Goal: Task Accomplishment & Management: Use online tool/utility

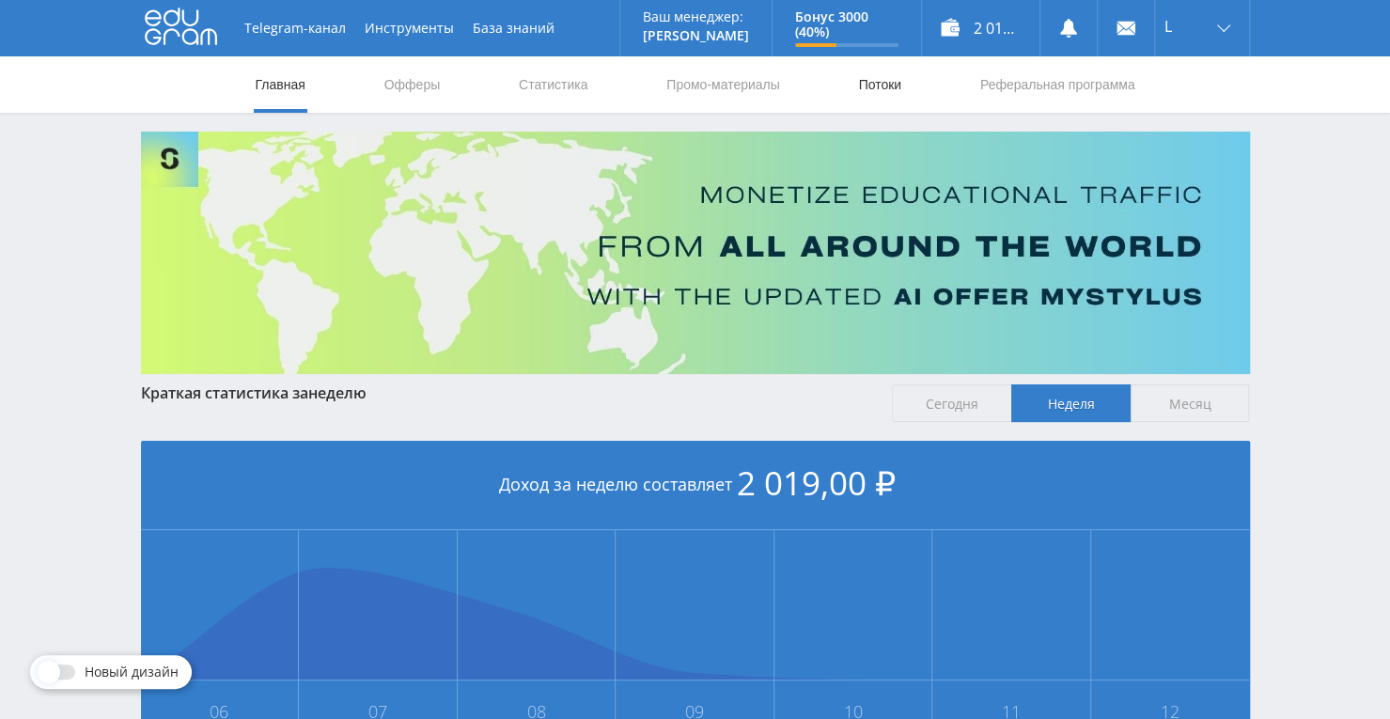
click at [881, 89] on link "Потоки" at bounding box center [879, 84] width 47 height 56
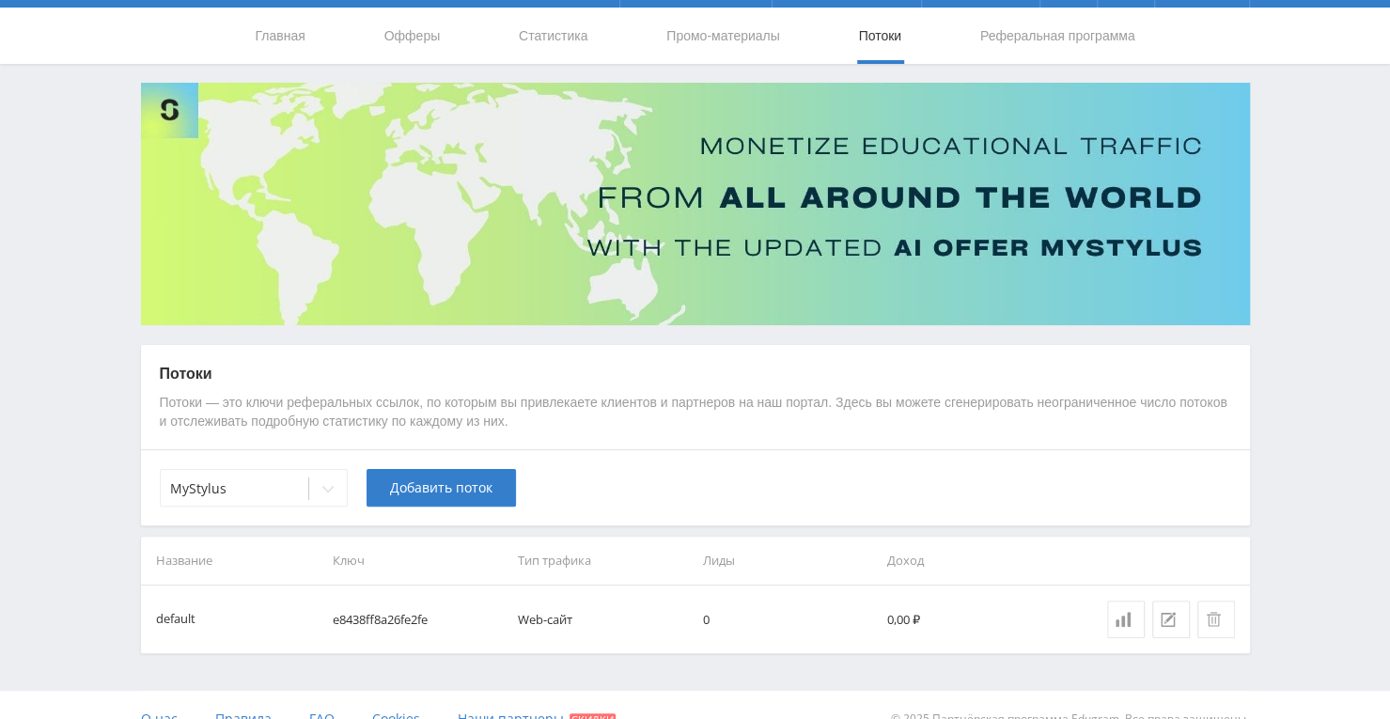
scroll to position [75, 0]
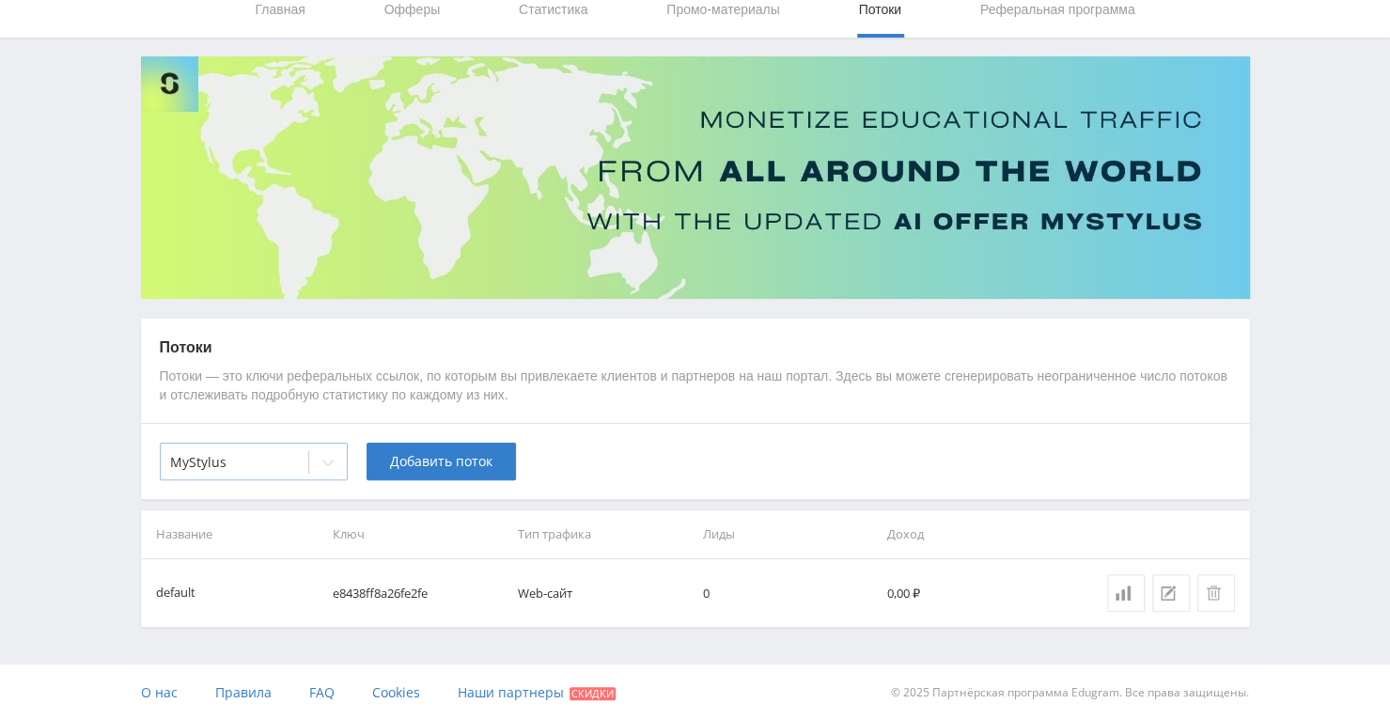
click at [335, 456] on div at bounding box center [328, 463] width 38 height 38
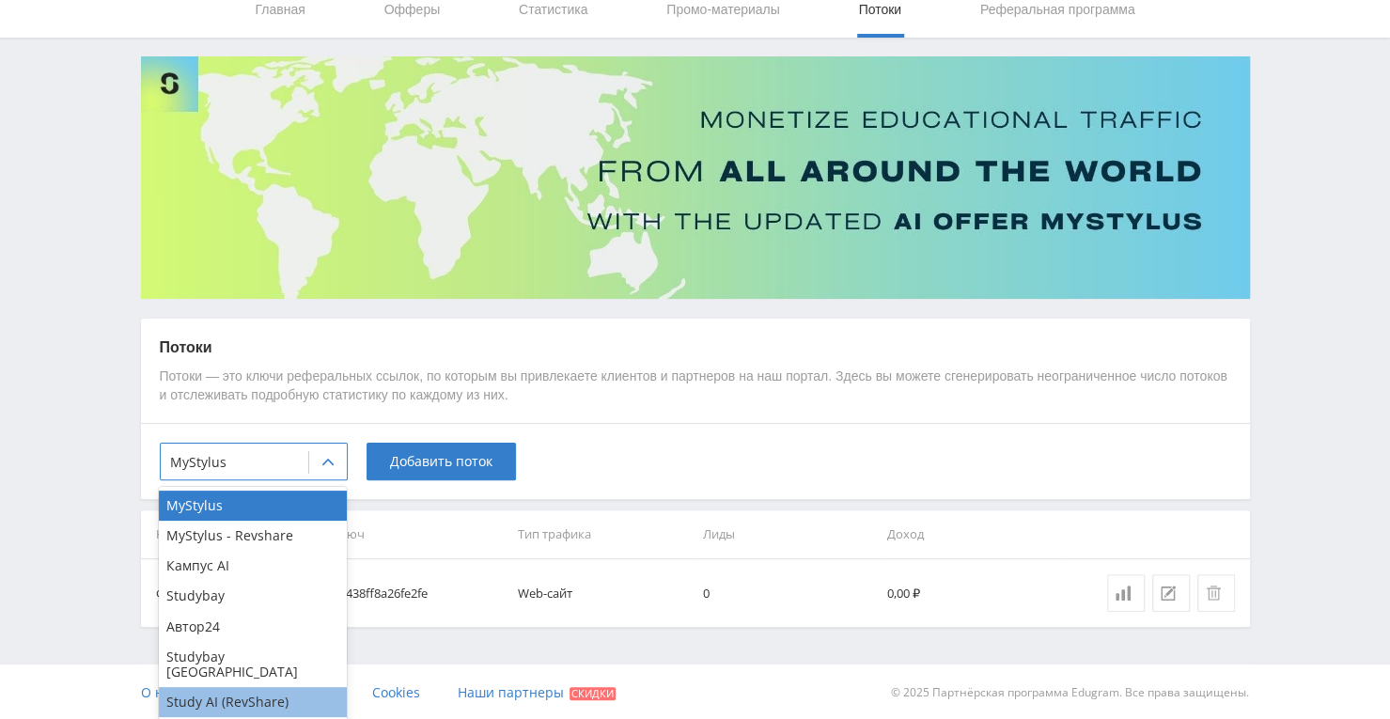
click at [261, 691] on div "Study AI (RevShare)" at bounding box center [253, 702] width 188 height 30
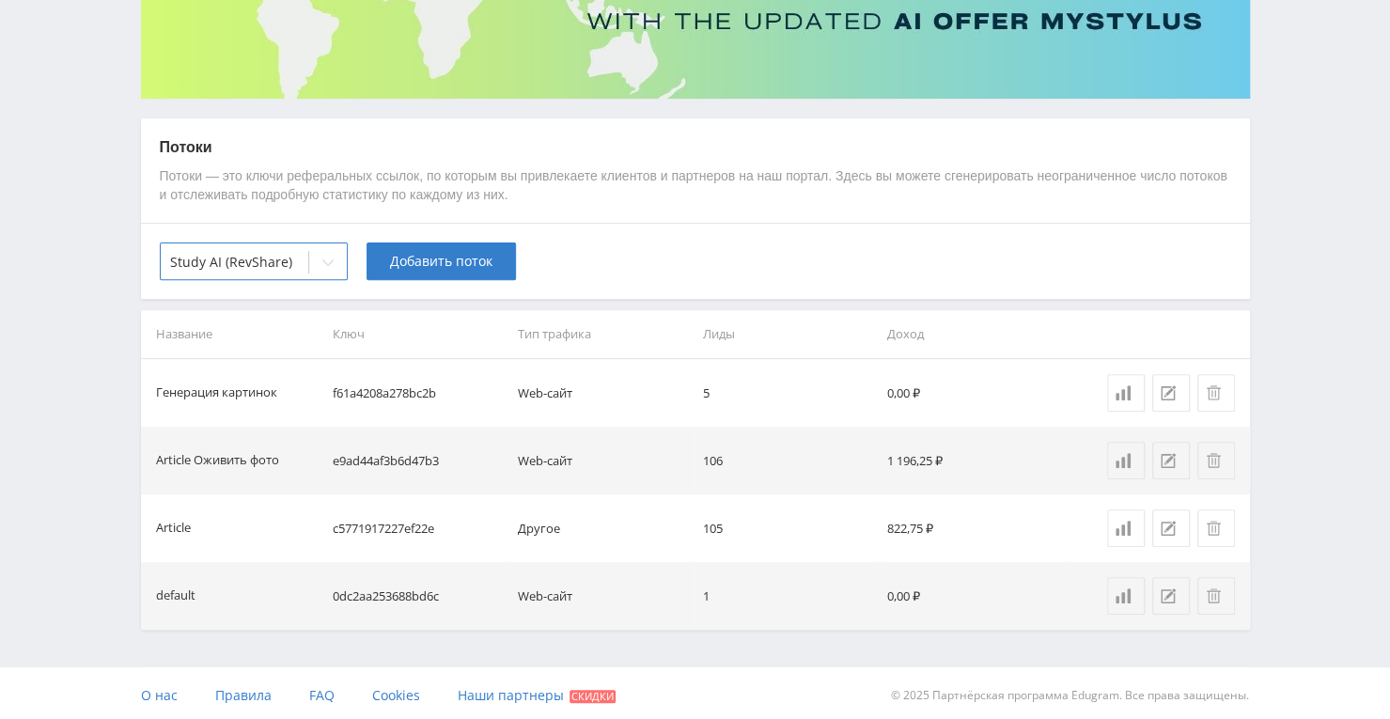
scroll to position [278, 0]
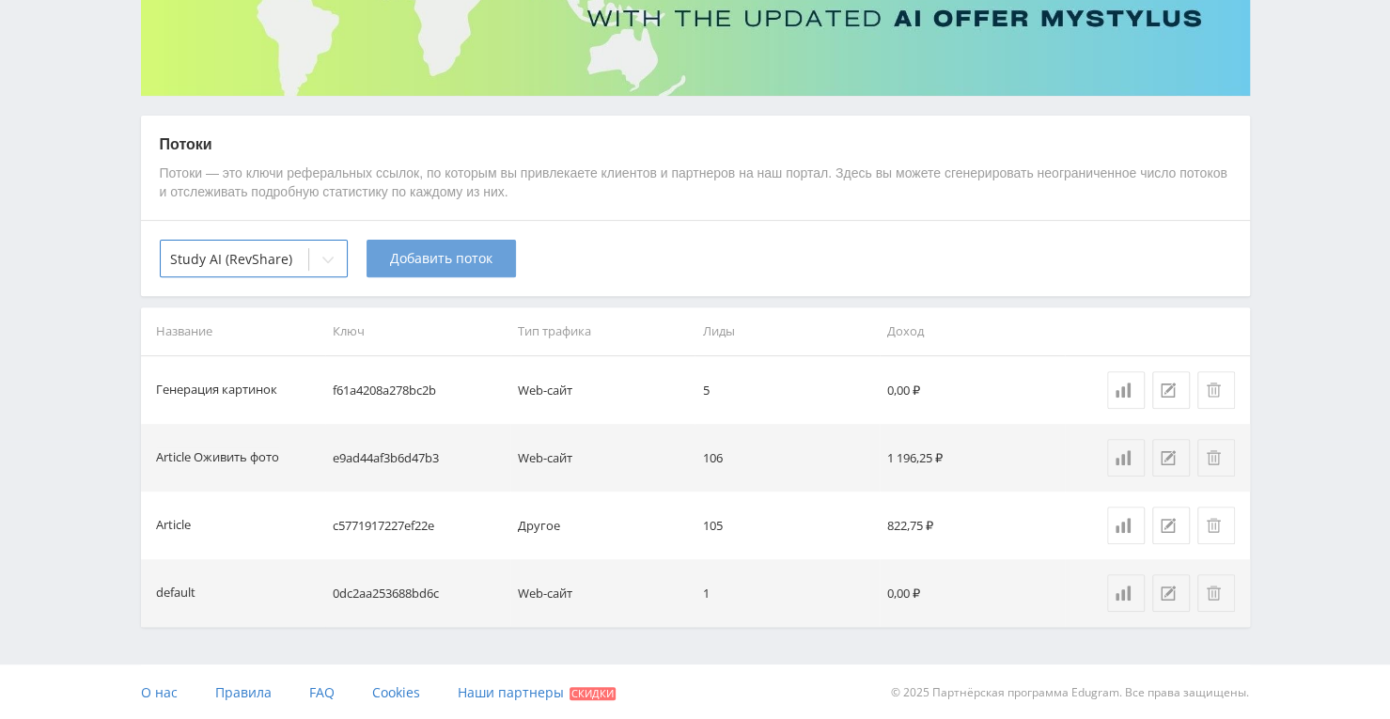
click at [447, 256] on span "Добавить поток" at bounding box center [441, 258] width 102 height 15
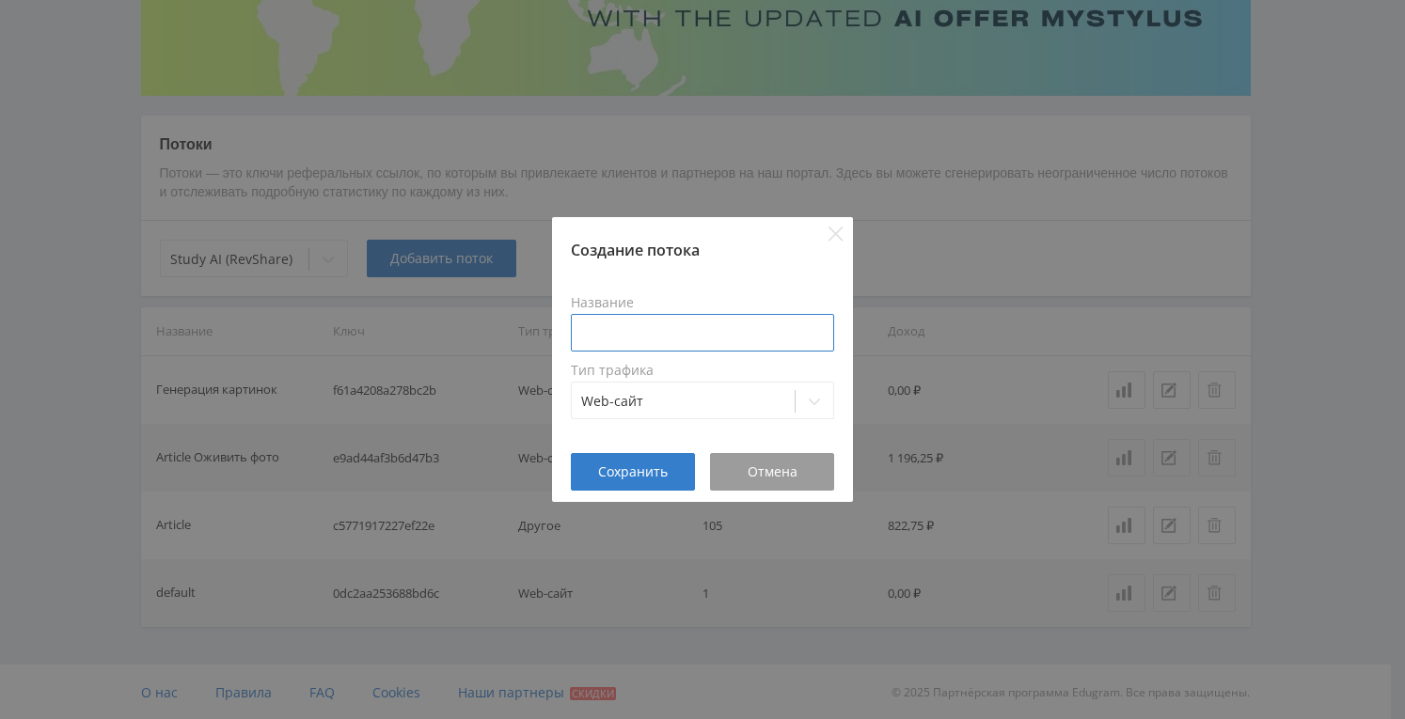
click at [712, 330] on input at bounding box center [702, 333] width 263 height 38
type input "Нейросеть для видео"
click at [654, 472] on span "Сохранить" at bounding box center [633, 471] width 70 height 15
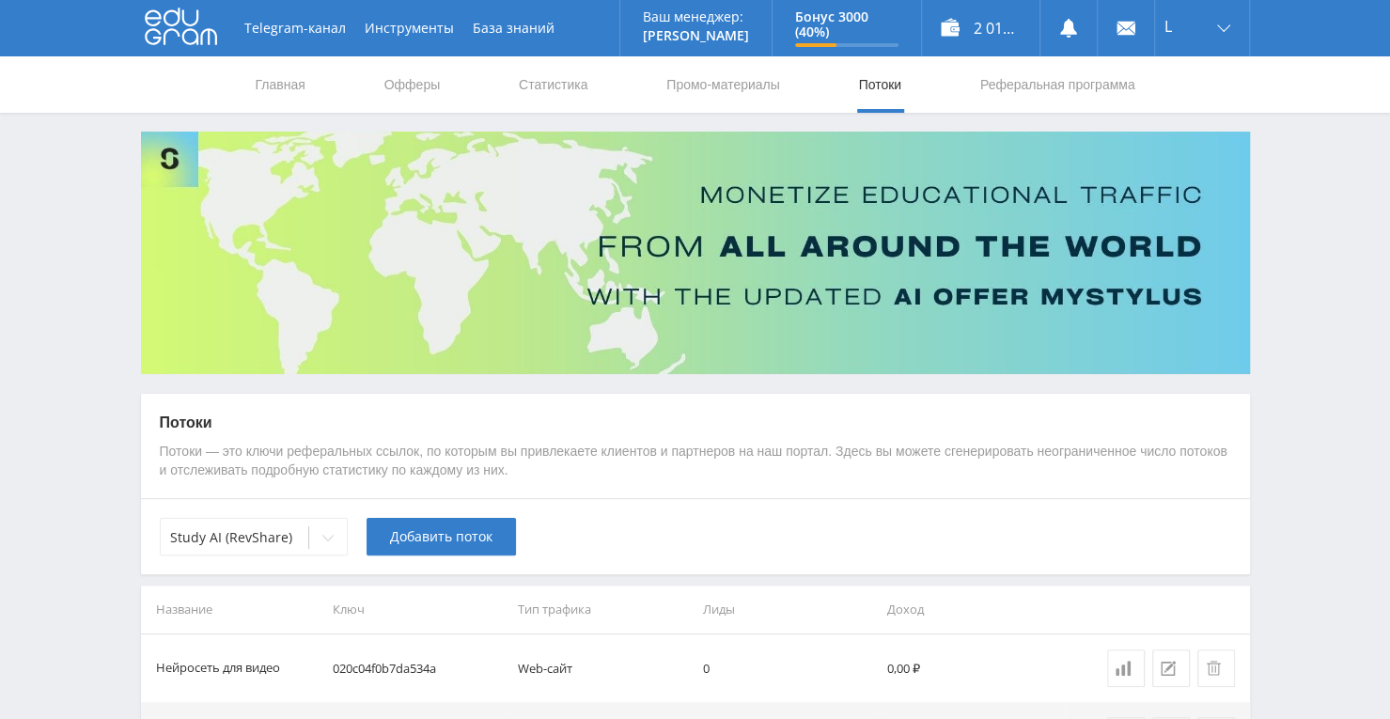
scroll to position [0, 0]
click at [667, 94] on link "Промо-материалы" at bounding box center [723, 84] width 117 height 56
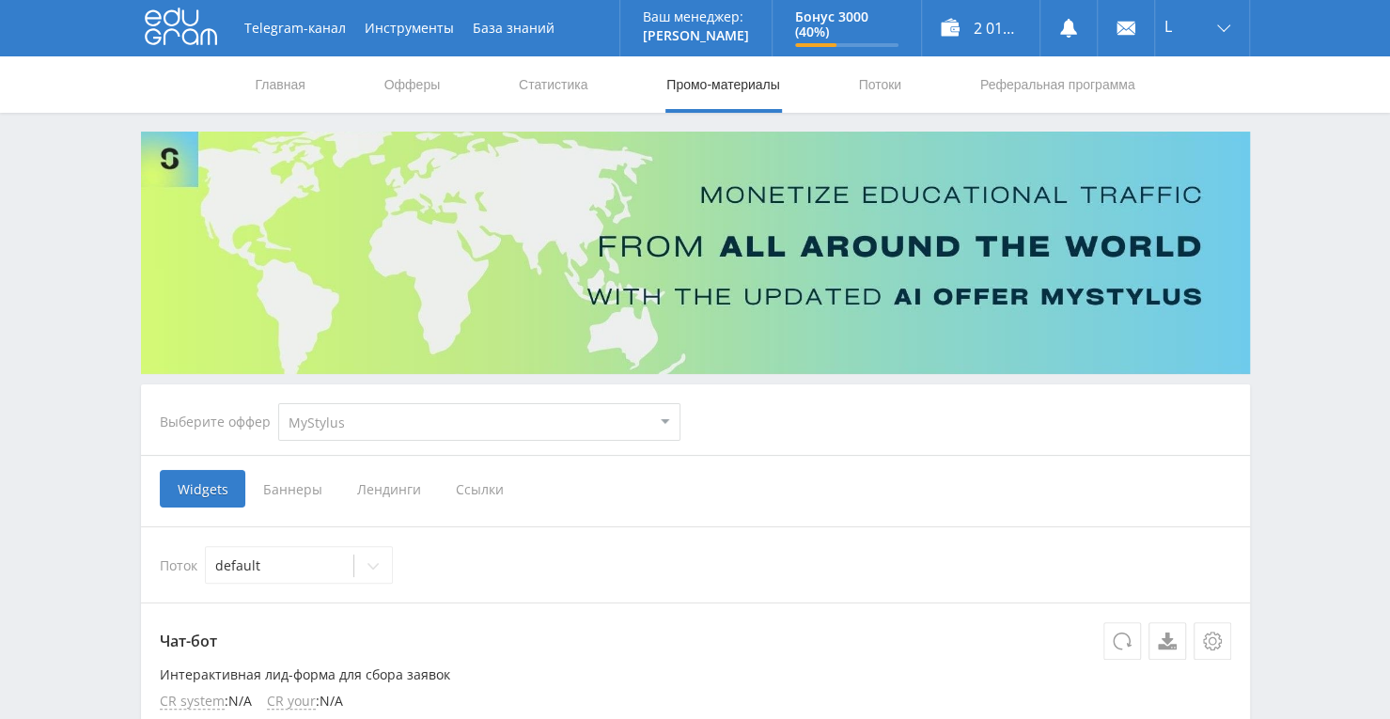
click at [652, 424] on select "MyStylus MyStylus - Revshare Кампус AI Studybay Автор24 Studybay [GEOGRAPHIC_DA…" at bounding box center [479, 422] width 402 height 38
select select "376"
click at [278, 403] on select "MyStylus MyStylus - Revshare Кампус AI Studybay Автор24 Studybay [GEOGRAPHIC_DA…" at bounding box center [479, 422] width 402 height 38
select select "376"
click at [369, 563] on icon at bounding box center [373, 565] width 15 height 15
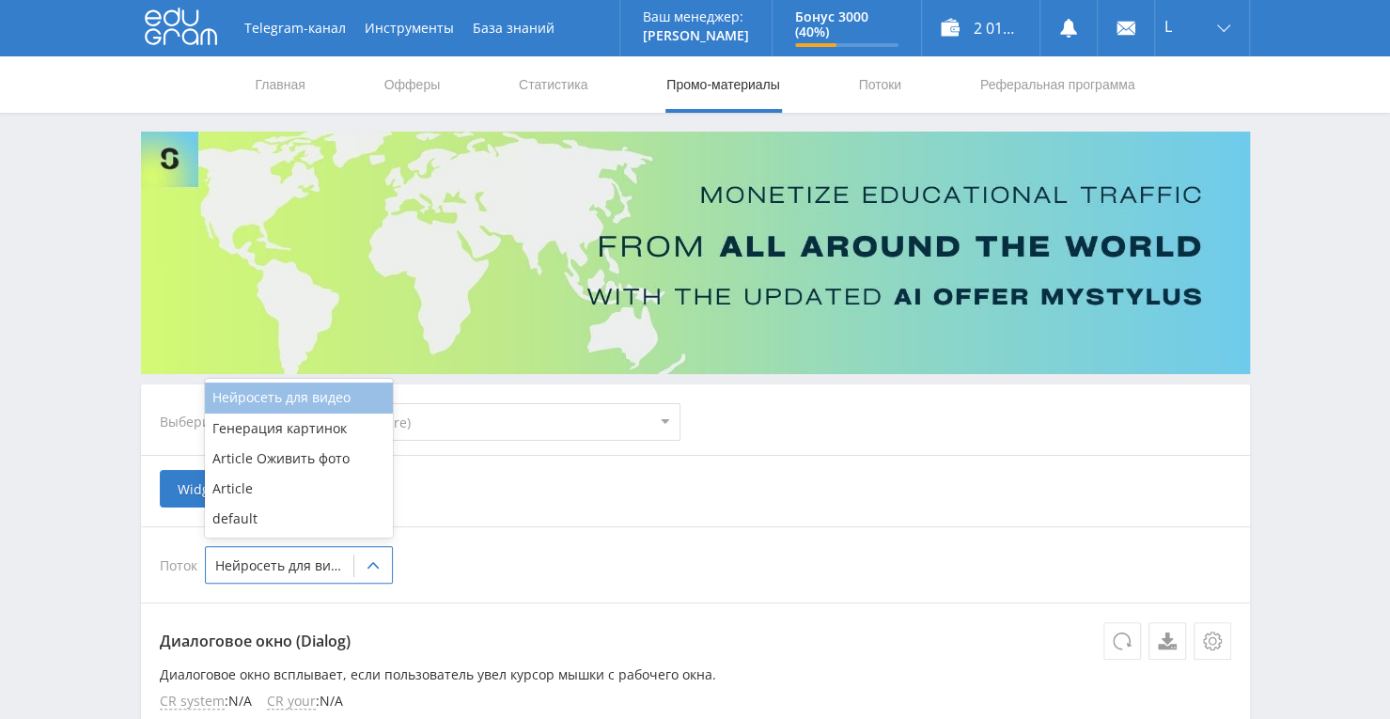
click at [309, 399] on div "Нейросеть для видео" at bounding box center [299, 398] width 188 height 30
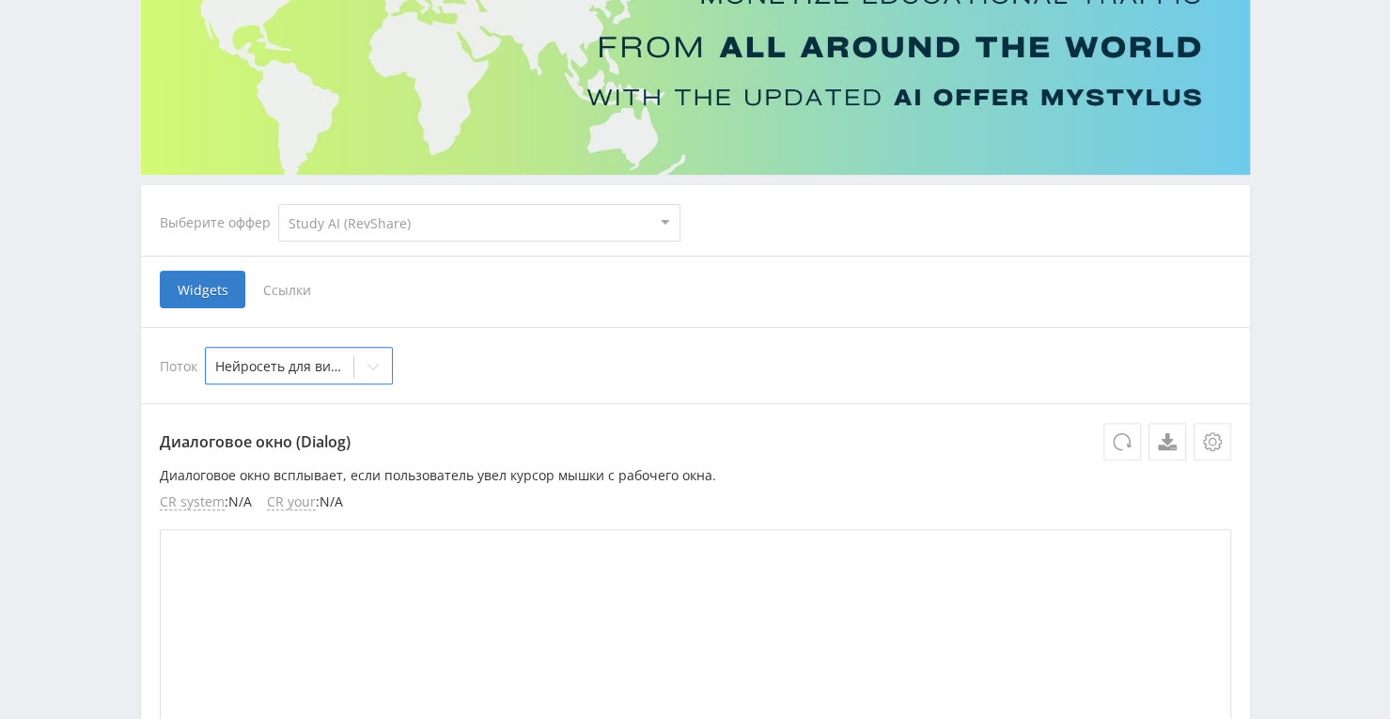
scroll to position [188, 0]
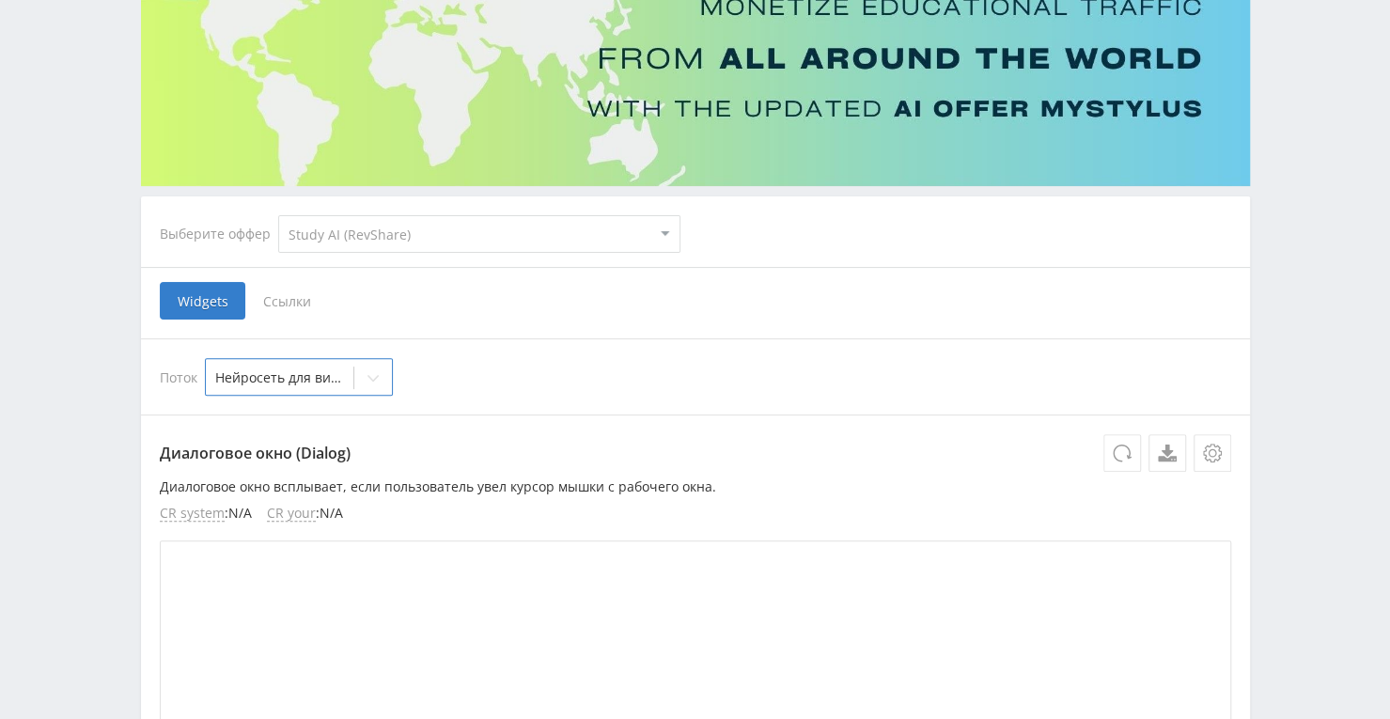
click at [287, 293] on span "Ссылки" at bounding box center [287, 301] width 84 height 38
click at [0, 0] on input "Ссылки" at bounding box center [0, 0] width 0 height 0
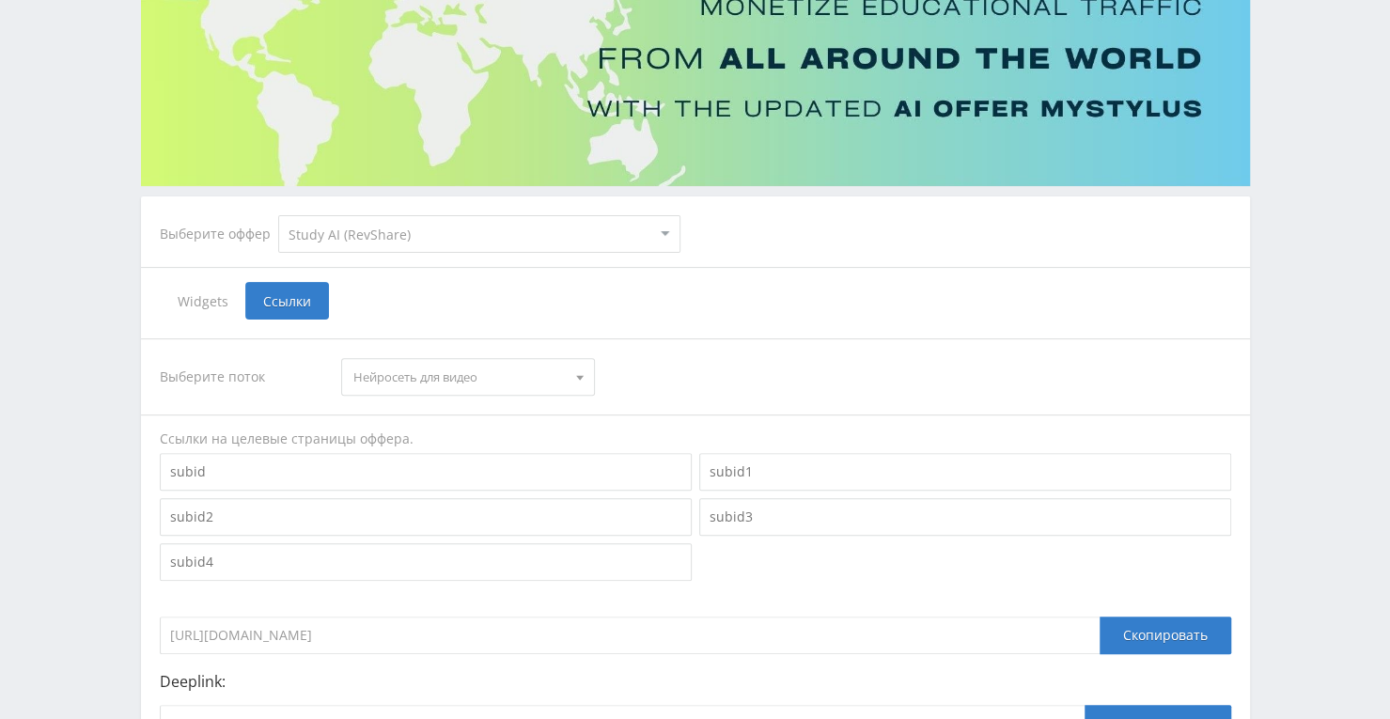
click at [420, 369] on span "Нейросеть для видео" at bounding box center [459, 377] width 212 height 36
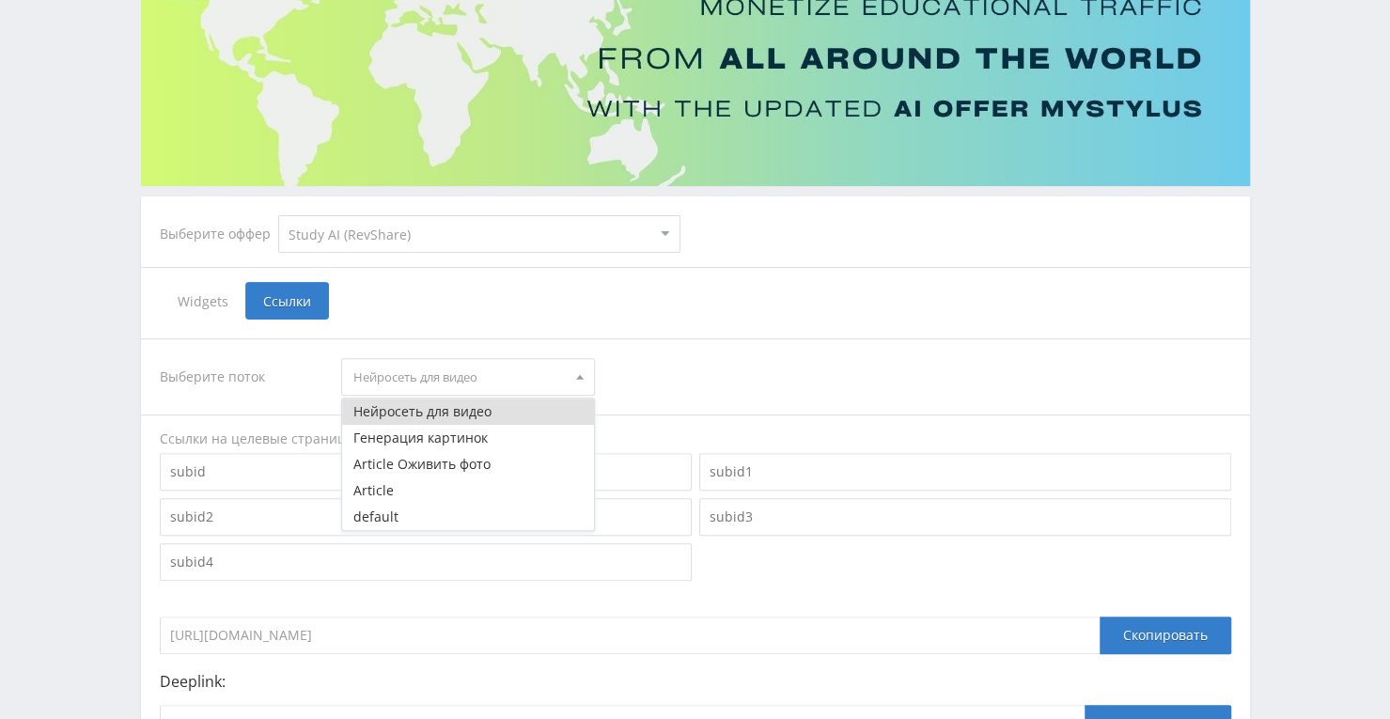
click at [423, 402] on button "Нейросеть для видео" at bounding box center [468, 412] width 252 height 26
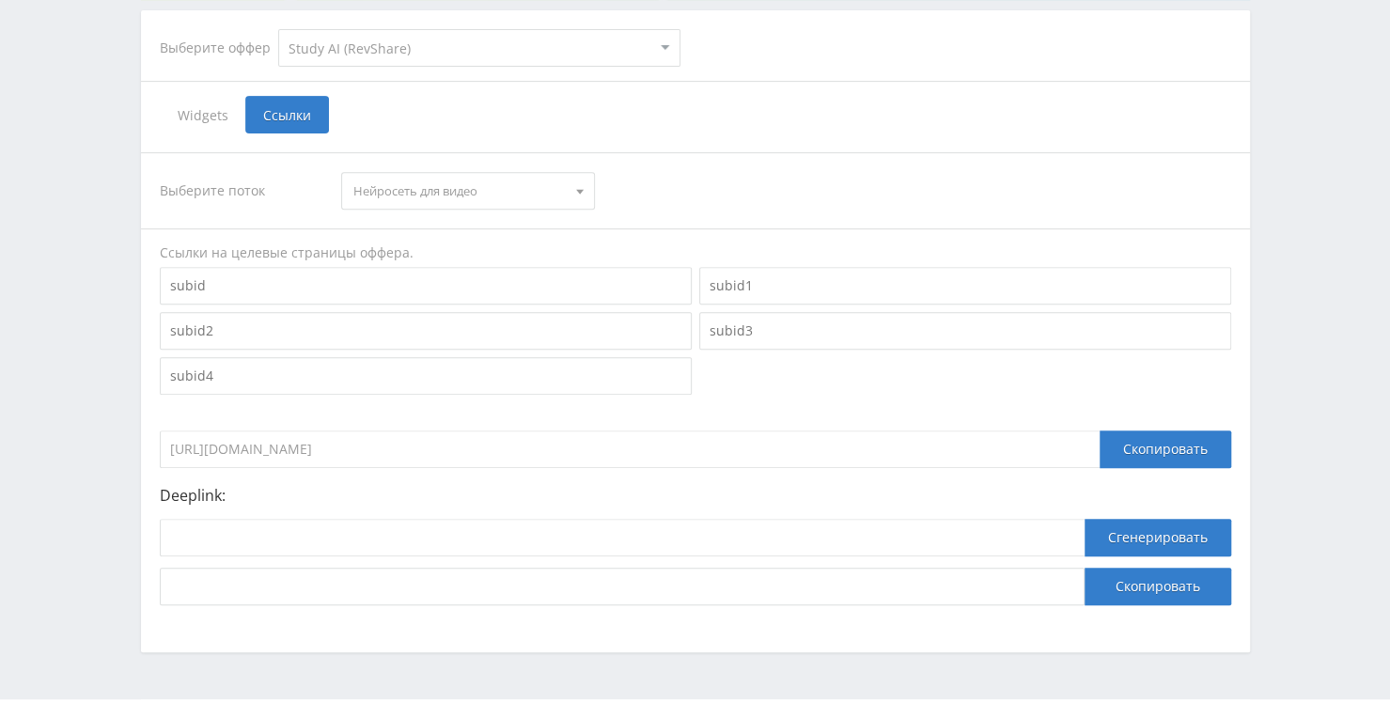
scroll to position [376, 0]
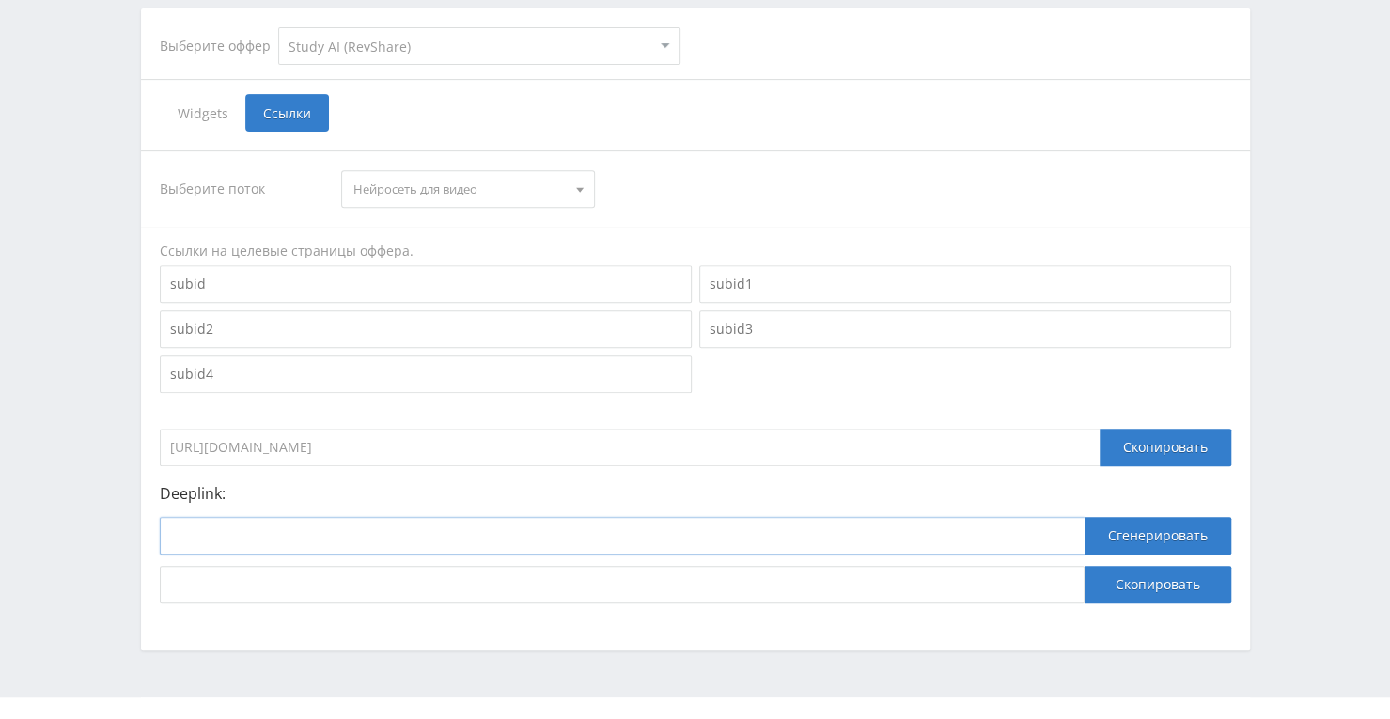
click at [486, 538] on input at bounding box center [622, 536] width 925 height 38
paste input "[URL]"
type input "[URL]"
click at [1091, 540] on button "Сгенерировать" at bounding box center [1158, 536] width 147 height 38
click at [1171, 586] on button "Скопировать" at bounding box center [1158, 585] width 147 height 38
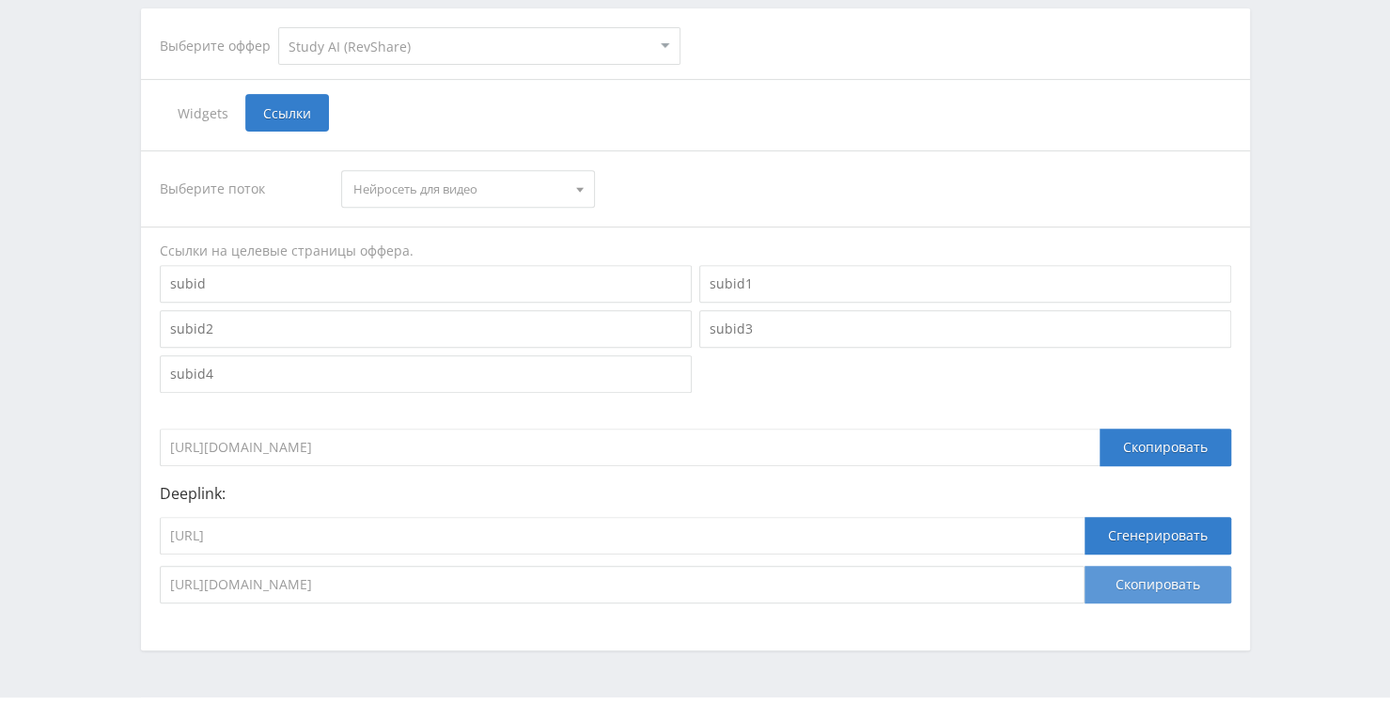
click at [1168, 589] on button "Скопировать" at bounding box center [1158, 585] width 147 height 38
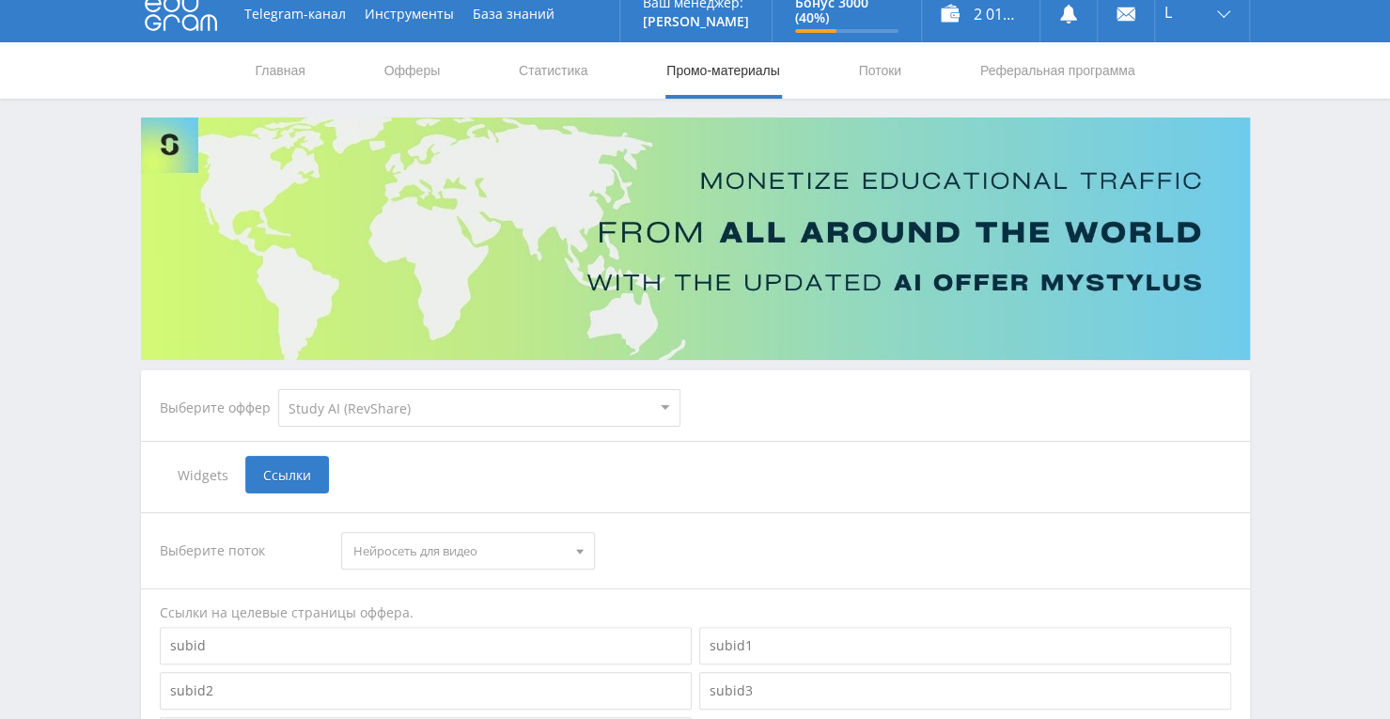
scroll to position [0, 0]
